Goal: Information Seeking & Learning: Get advice/opinions

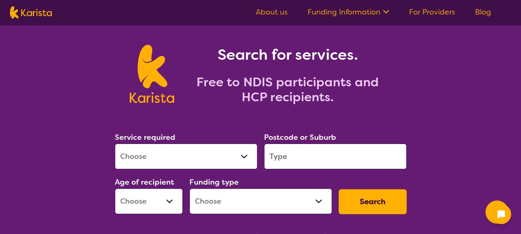
scroll to position [41, 0]
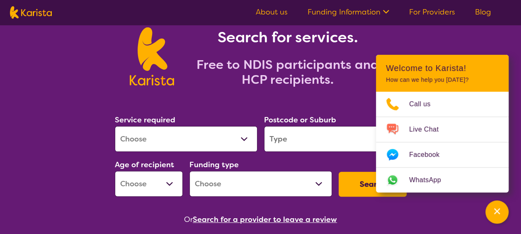
click at [244, 135] on select "Allied Health Assistant Assessment ([MEDICAL_DATA] or [MEDICAL_DATA]) Behaviour…" at bounding box center [186, 139] width 143 height 26
select select "NDIS Plan management"
click at [115, 126] on select "Allied Health Assistant Assessment ([MEDICAL_DATA] or [MEDICAL_DATA]) Behaviour…" at bounding box center [186, 139] width 143 height 26
select select "NDIS"
click at [205, 105] on section "Service required Allied Health Assistant Assessment ([MEDICAL_DATA] or [MEDICAL…" at bounding box center [261, 157] width 319 height 135
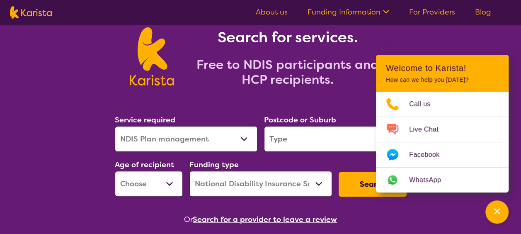
click at [336, 138] on input "search" at bounding box center [335, 139] width 143 height 26
click at [223, 100] on section "Service required Allied Health Assistant Assessment ([MEDICAL_DATA] or [MEDICAL…" at bounding box center [261, 157] width 319 height 135
click at [174, 183] on select "Early Childhood - 0 to 9 Child - 10 to 11 Adolescent - 12 to 17 Adult - 18 to 6…" at bounding box center [149, 184] width 68 height 26
select select "AD"
click at [115, 171] on select "Early Childhood - 0 to 9 Child - 10 to 11 Adolescent - 12 to 17 Adult - 18 to 6…" at bounding box center [149, 184] width 68 height 26
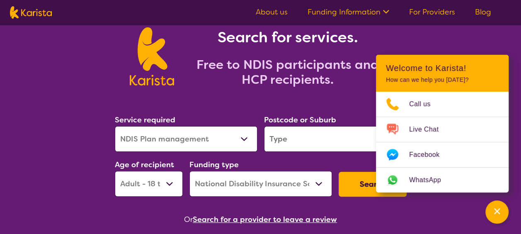
click at [208, 105] on section "Service required Allied Health Assistant Assessment ([MEDICAL_DATA] or [MEDICAL…" at bounding box center [261, 157] width 319 height 135
click at [208, 103] on section "Service required Allied Health Assistant Assessment ([MEDICAL_DATA] or [MEDICAL…" at bounding box center [261, 157] width 319 height 135
click at [305, 141] on input "search" at bounding box center [335, 139] width 143 height 26
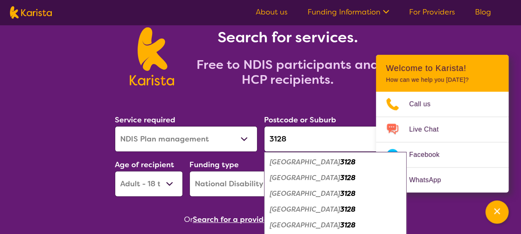
type input "3128"
click at [286, 160] on em "[GEOGRAPHIC_DATA]" at bounding box center [305, 162] width 71 height 9
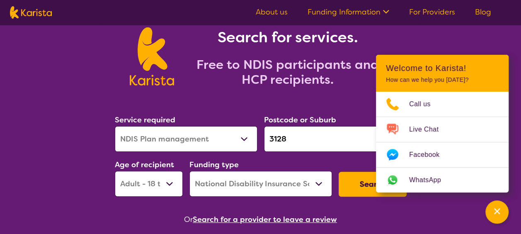
click at [314, 138] on input "3128" at bounding box center [335, 139] width 143 height 26
click at [314, 139] on input "3128" at bounding box center [335, 139] width 143 height 26
click at [362, 182] on button "Search" at bounding box center [373, 184] width 68 height 25
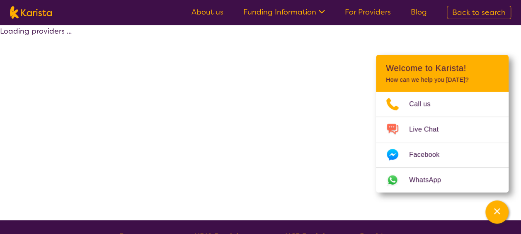
select select "by_score"
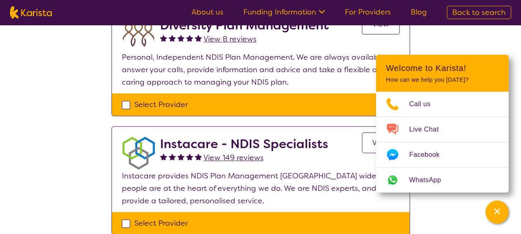
scroll to position [124, 0]
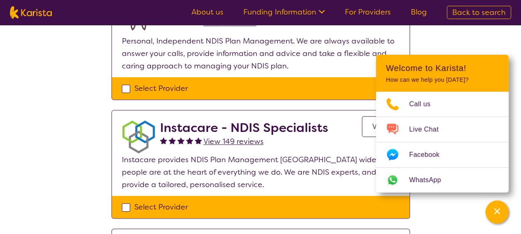
click at [293, 178] on p "Instacare provides NDIS Plan Management [GEOGRAPHIC_DATA] wide. Our people are …" at bounding box center [261, 171] width 278 height 37
click at [305, 146] on div "View 149 reviews" at bounding box center [244, 141] width 168 height 12
click at [232, 140] on span "View 149 reviews" at bounding box center [234, 141] width 60 height 10
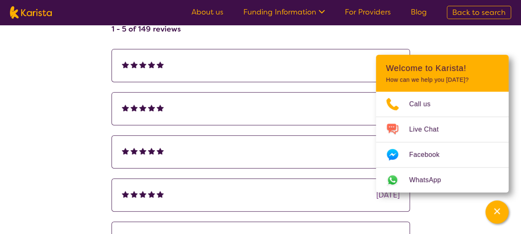
scroll to position [249, 0]
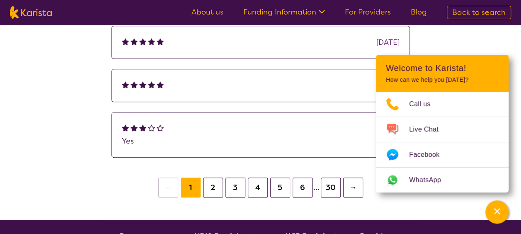
click at [330, 190] on button "30" at bounding box center [331, 188] width 20 height 20
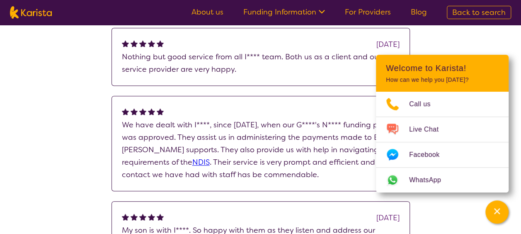
scroll to position [415, 0]
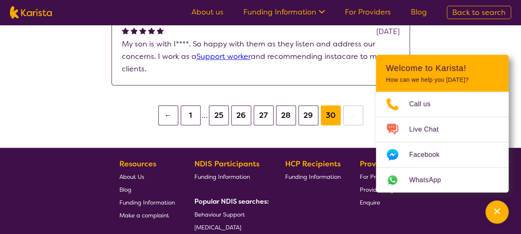
click at [189, 117] on button "1" at bounding box center [191, 115] width 20 height 20
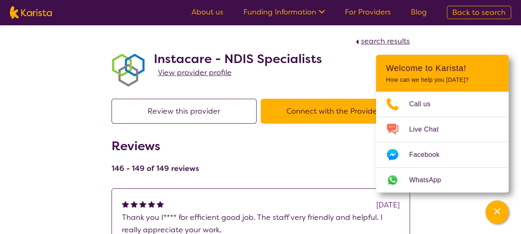
scroll to position [415, 0]
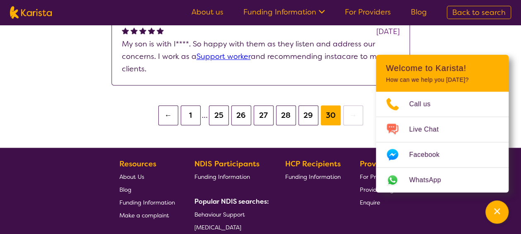
click at [171, 117] on button "←" at bounding box center [168, 115] width 20 height 20
